Goal: Task Accomplishment & Management: Complete application form

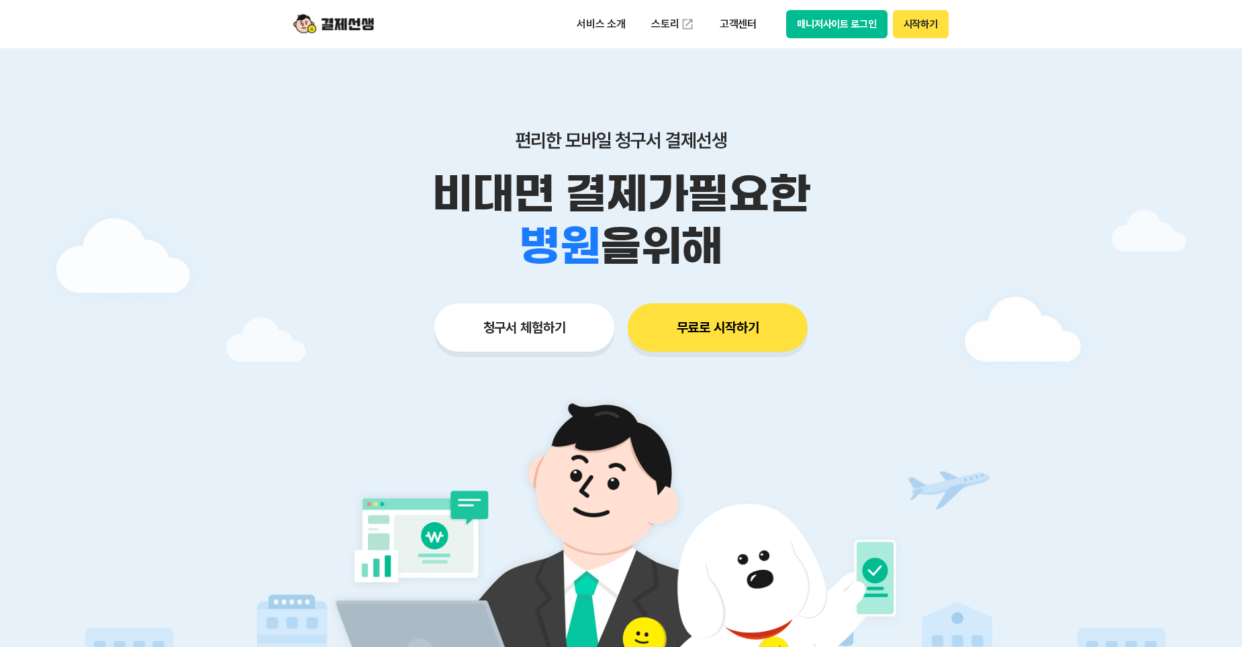
click at [527, 319] on button "청구서 체험하기" at bounding box center [524, 327] width 180 height 48
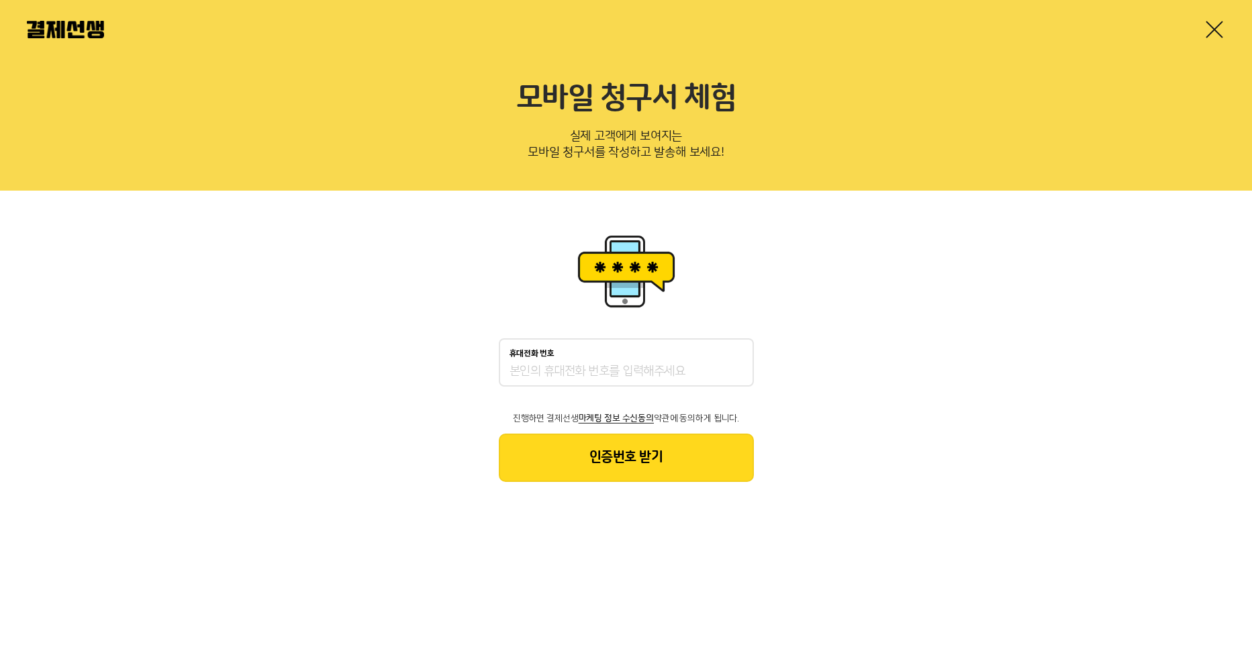
click at [604, 362] on div "휴대전화 번호" at bounding box center [626, 362] width 255 height 48
click at [558, 367] on input "휴대전화 번호" at bounding box center [626, 372] width 234 height 16
type input "01085171587"
click at [638, 454] on button "인증번호 받기" at bounding box center [626, 458] width 255 height 48
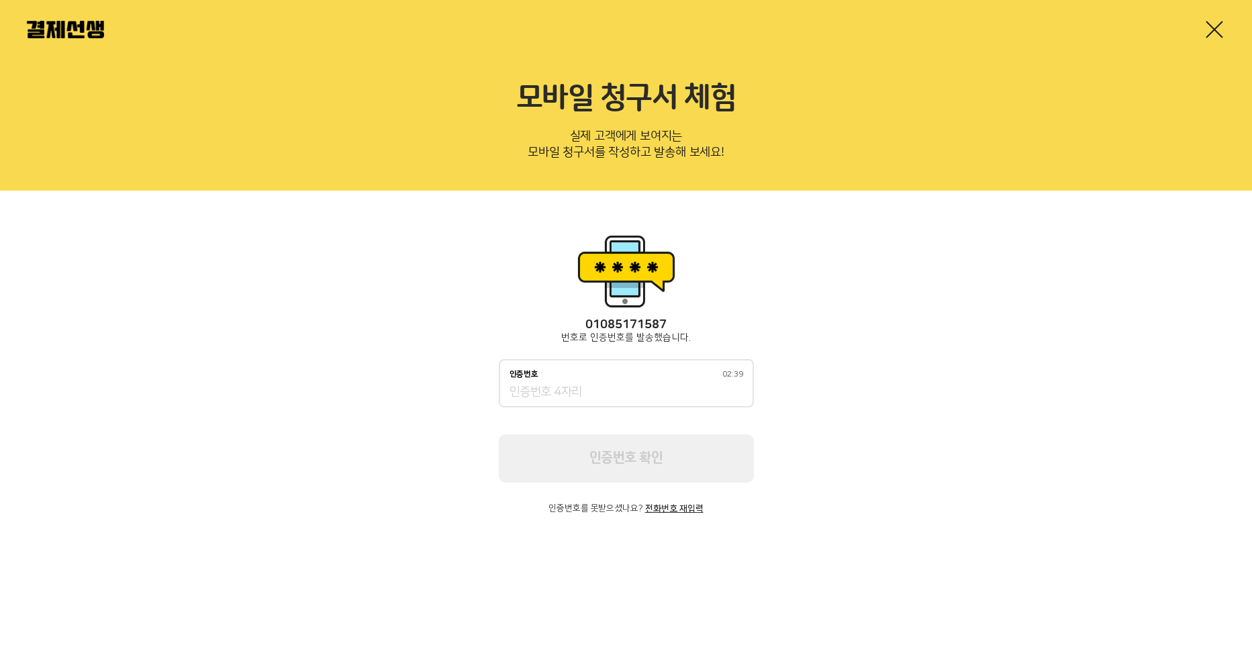
click at [653, 387] on input "인증번호 02:39" at bounding box center [626, 393] width 234 height 16
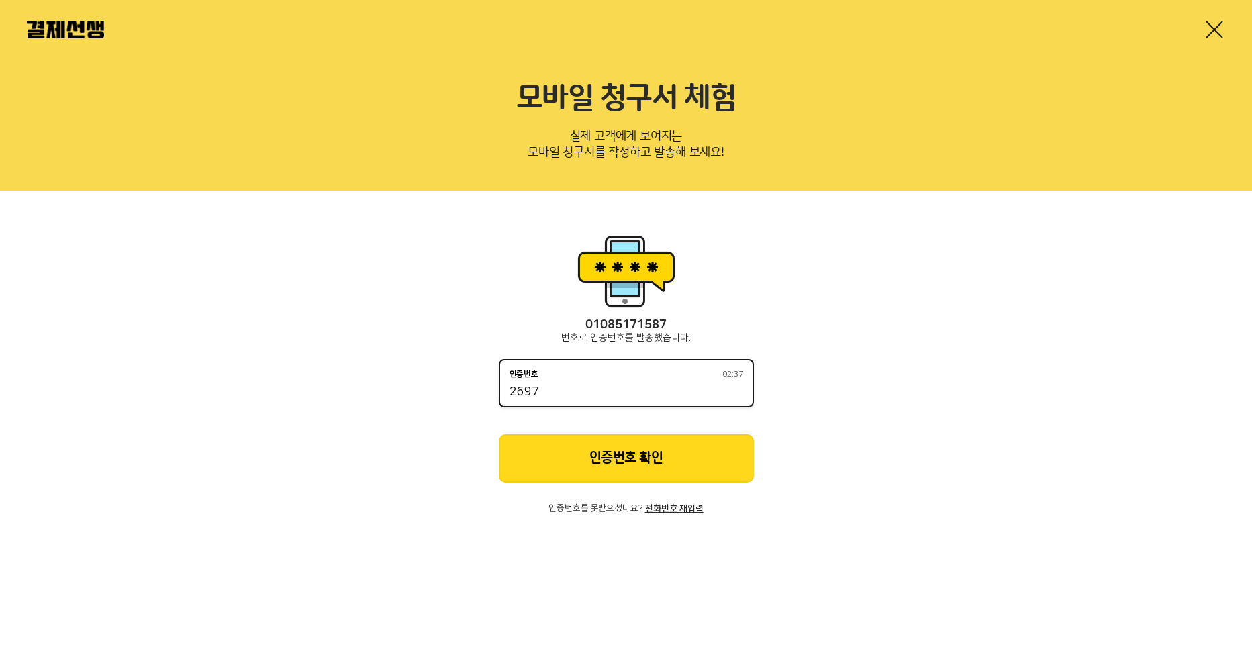
type input "2697"
click at [644, 454] on button "인증번호 확인" at bounding box center [626, 458] width 255 height 48
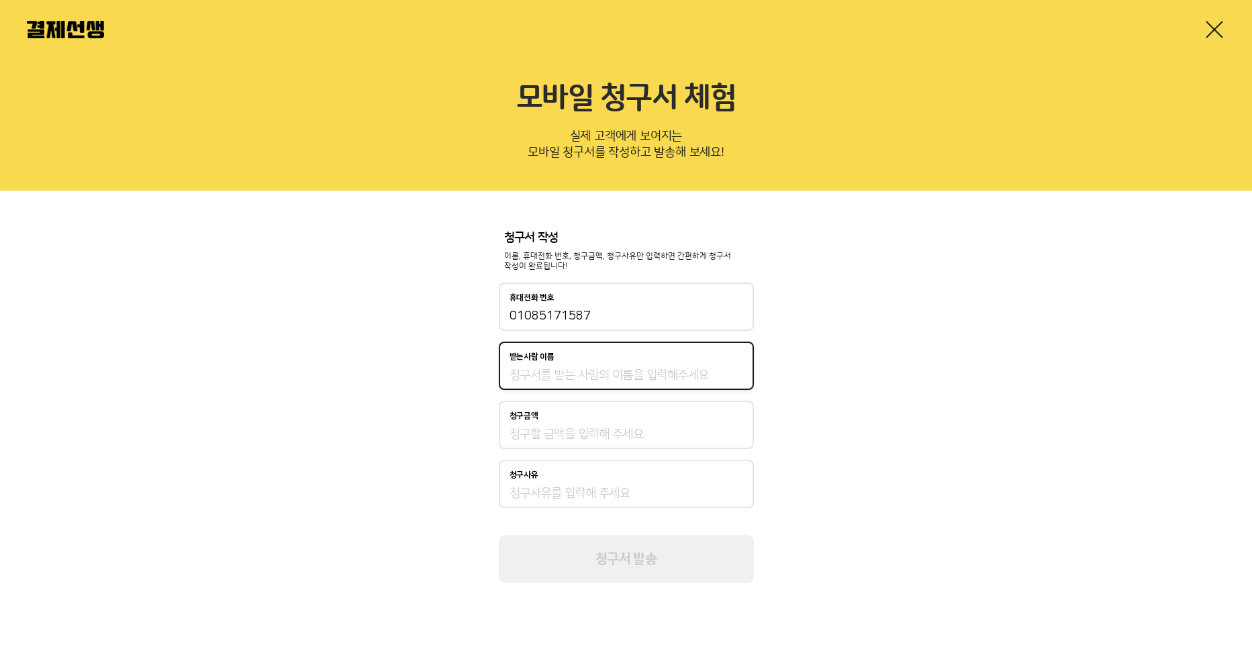
click at [623, 370] on input "받는사람 이름" at bounding box center [626, 375] width 234 height 16
type input "최진"
click at [581, 438] on input "청구금액" at bounding box center [626, 434] width 234 height 16
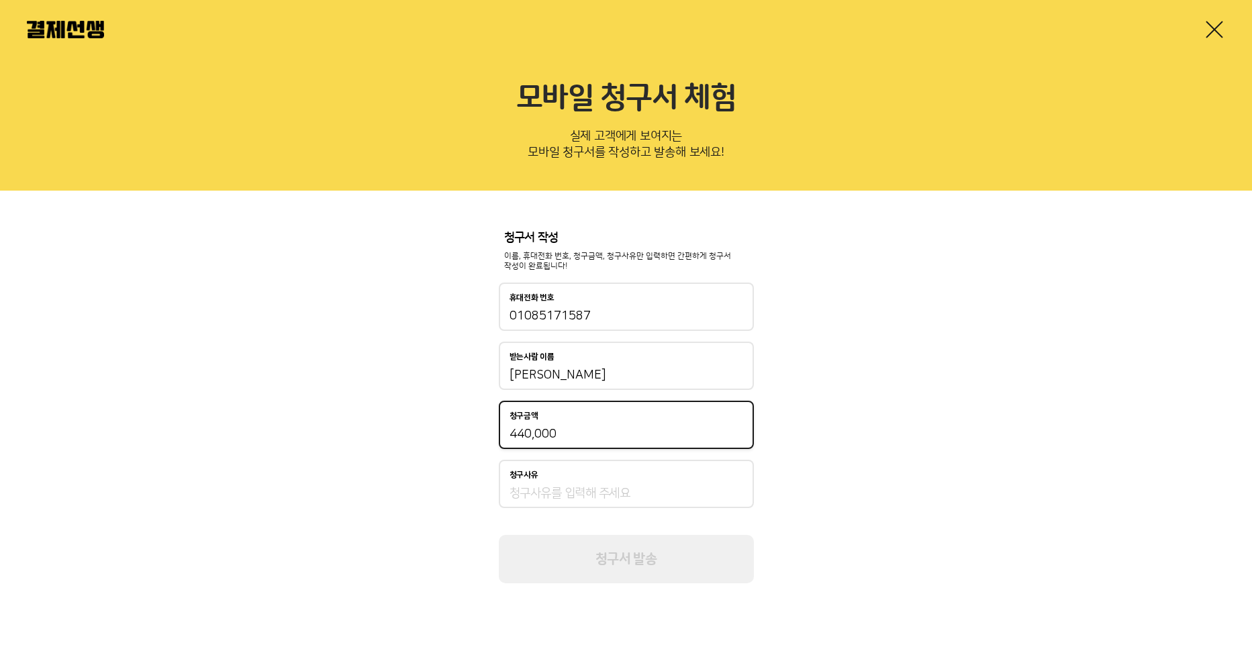
type input "440,000"
click at [574, 506] on div "청구사유" at bounding box center [626, 484] width 255 height 48
click at [574, 493] on input "청구사유" at bounding box center [626, 493] width 234 height 16
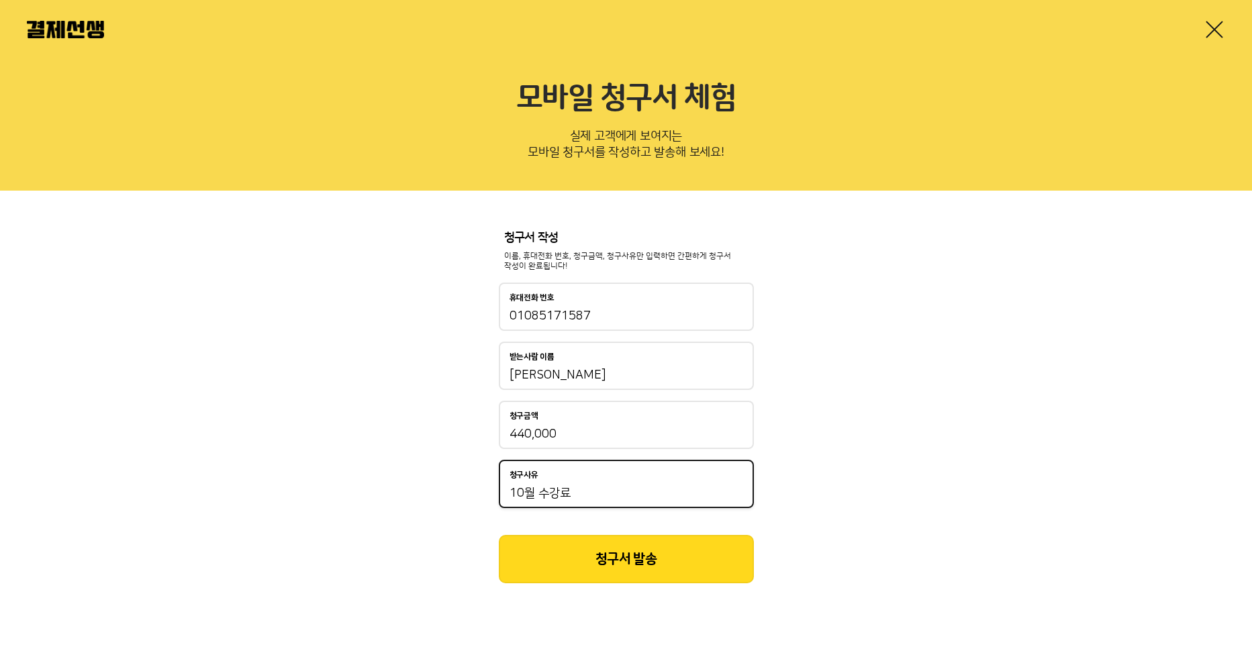
type input "10월 수강료"
click at [637, 557] on button "청구서 발송" at bounding box center [626, 559] width 255 height 48
